Goal: Navigation & Orientation: Find specific page/section

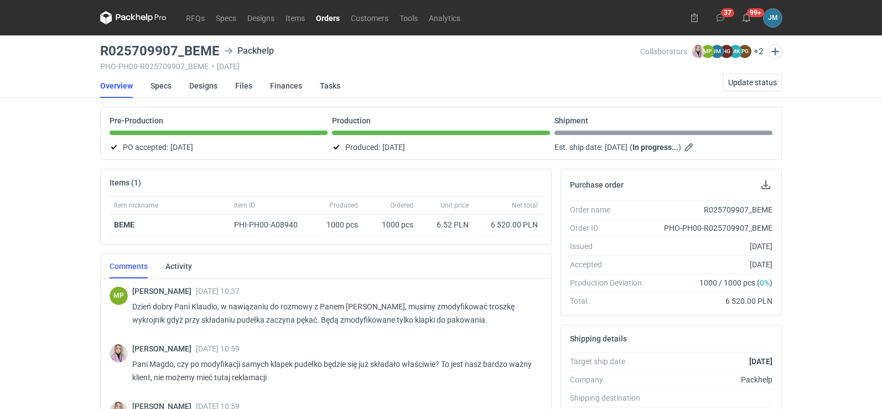
click at [142, 21] on icon at bounding box center [133, 17] width 66 height 13
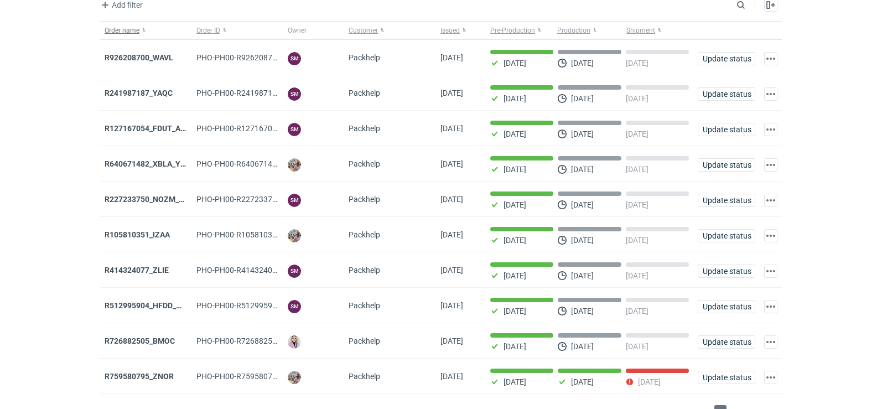
scroll to position [90, 0]
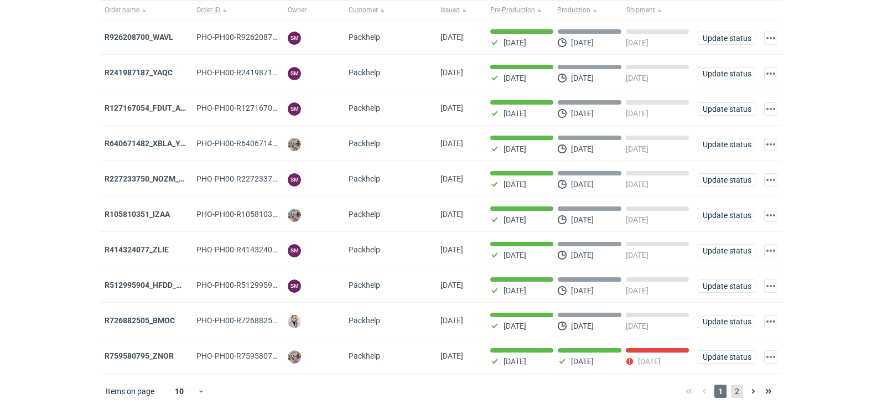
click at [742, 390] on span "2" at bounding box center [737, 391] width 12 height 13
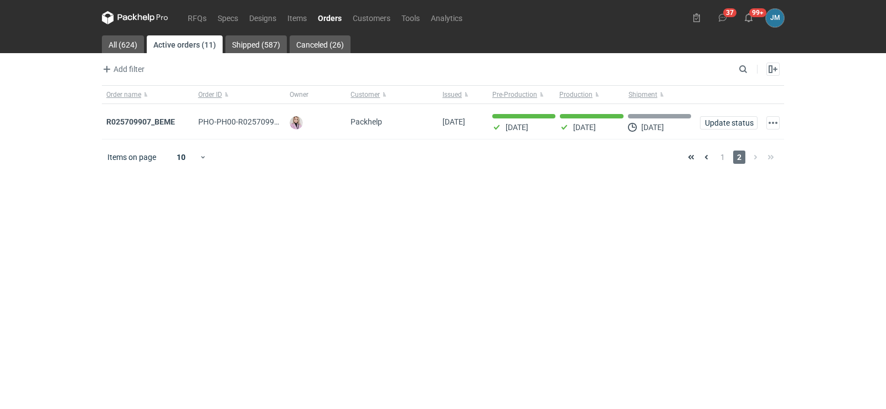
click at [126, 13] on icon at bounding box center [135, 17] width 66 height 13
